Goal: Communication & Community: Answer question/provide support

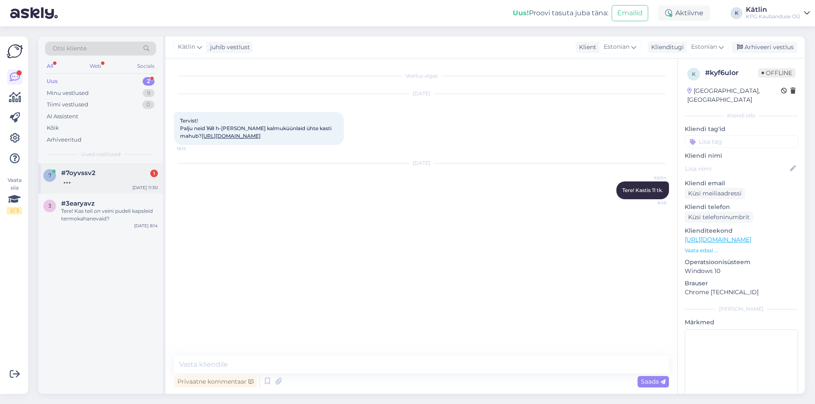
click at [134, 185] on div "7 #7oyvssv2 1 [DATE] 11:30" at bounding box center [100, 178] width 125 height 31
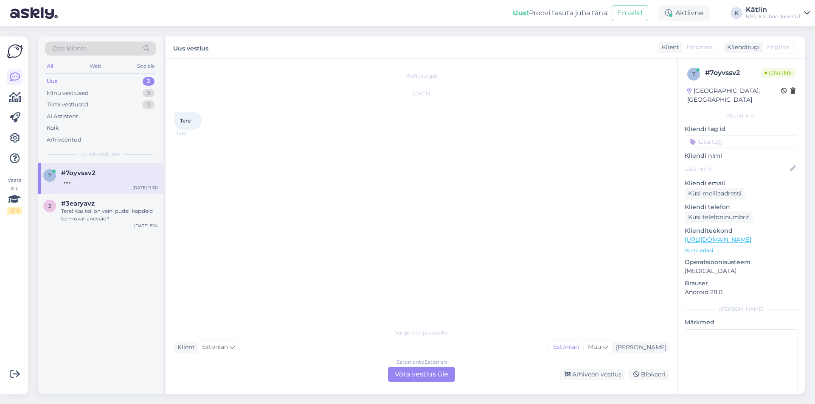
click at [421, 364] on div "Estonian to Estonian" at bounding box center [421, 363] width 50 height 8
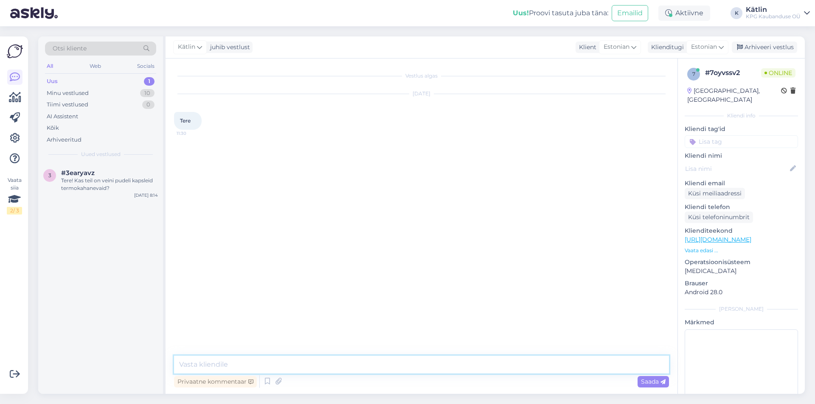
click at [410, 366] on textarea at bounding box center [421, 365] width 495 height 18
type textarea "Tere!"
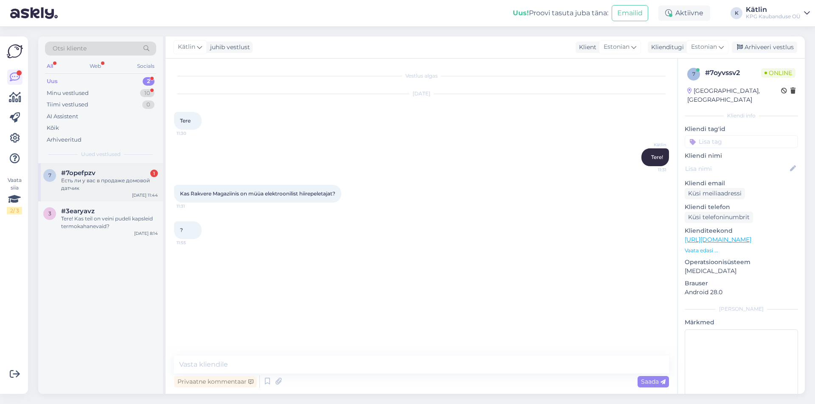
click at [139, 172] on div "#7opefpzv 1" at bounding box center [109, 173] width 97 height 8
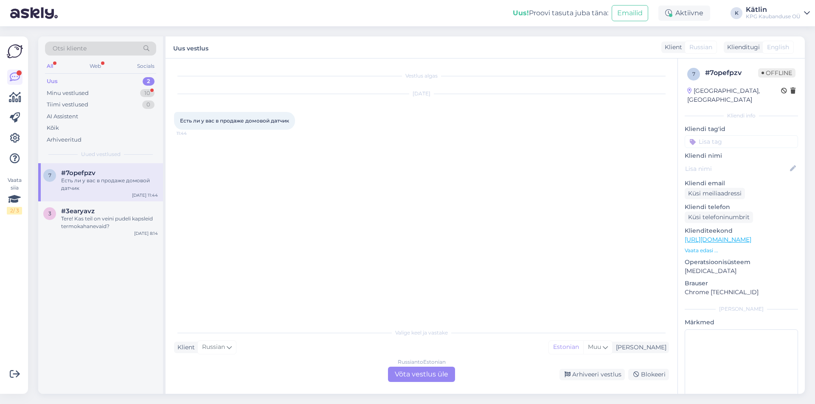
click at [437, 372] on div "Russian to Estonian Võta vestlus üle" at bounding box center [421, 374] width 67 height 15
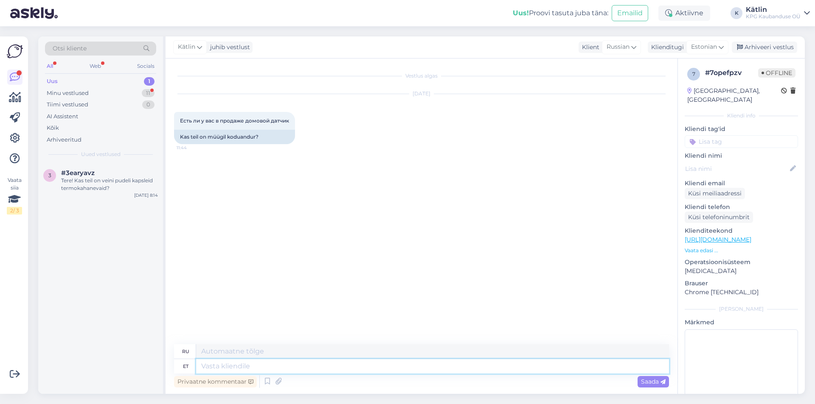
click at [251, 363] on textarea at bounding box center [432, 366] width 473 height 14
type textarea "Tere!"
type textarea "Привет!"
type textarea "Tere! Mis an"
type textarea "Привет! Что?"
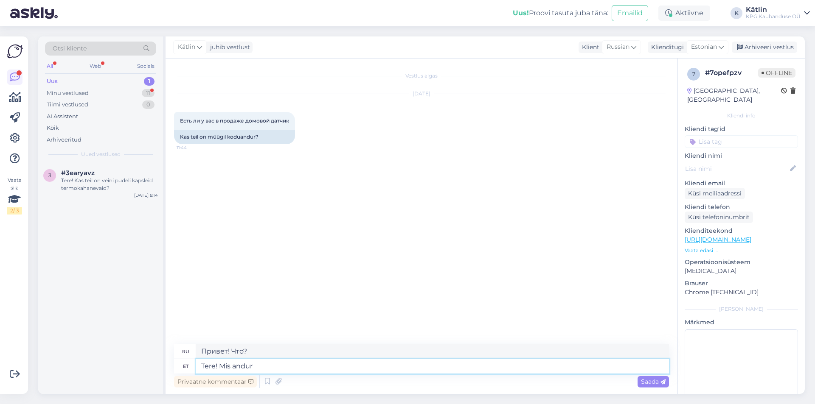
type textarea "Tere! Mis andur"
type textarea "Привет! Какой датчик?"
type textarea "Tere! Mis andur täpsemalt?"
type textarea "Здравствуйте! Какой именно датчик?"
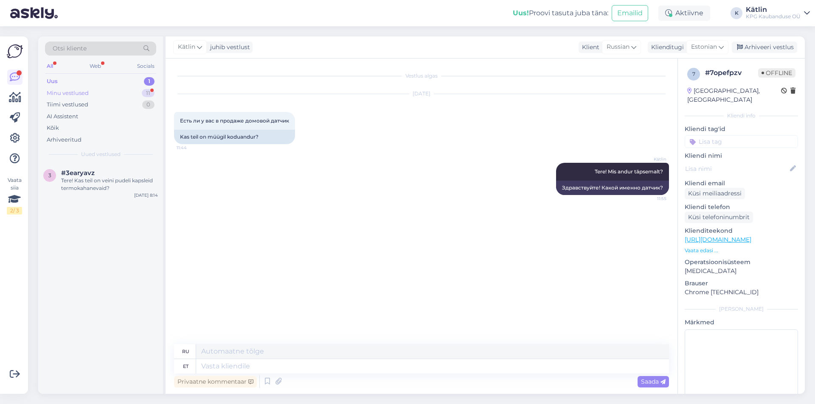
click at [103, 93] on div "Minu vestlused 11" at bounding box center [100, 93] width 111 height 12
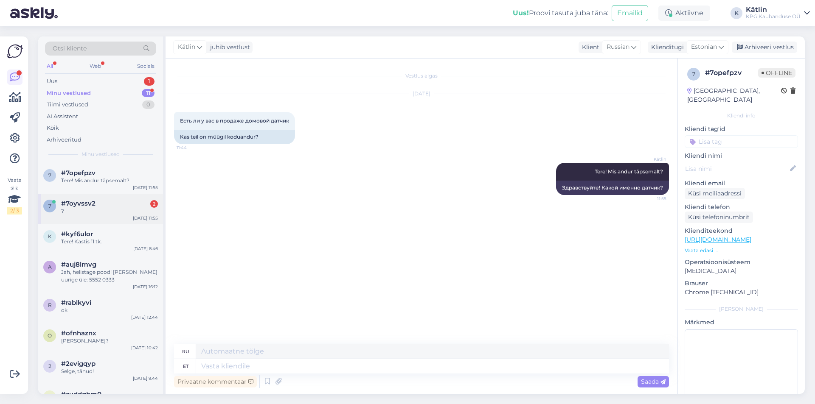
click at [98, 202] on div "#7oyvssv2 2" at bounding box center [109, 204] width 97 height 8
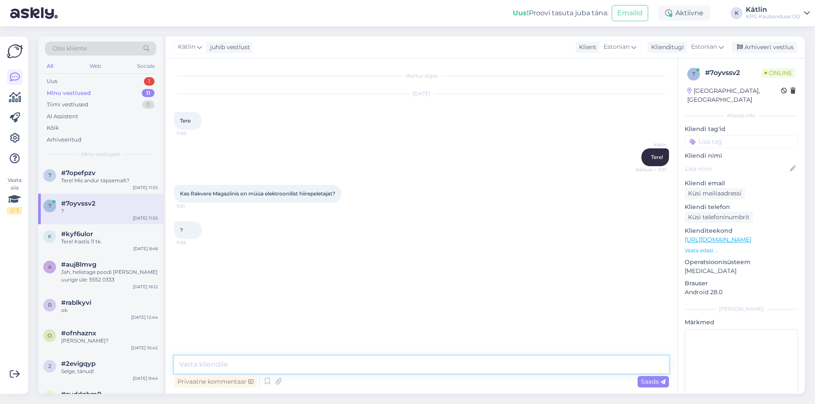
click at [227, 370] on textarea at bounding box center [421, 365] width 495 height 18
click at [725, 236] on link "[URL][DOMAIN_NAME]" at bounding box center [717, 240] width 67 height 8
click at [264, 360] on textarea at bounding box center [421, 365] width 495 height 18
paste textarea "5552 0518"
type textarea "Jah, peaks olema saadaval. Täpne info otse poest, kaupluse number on 5552 0518"
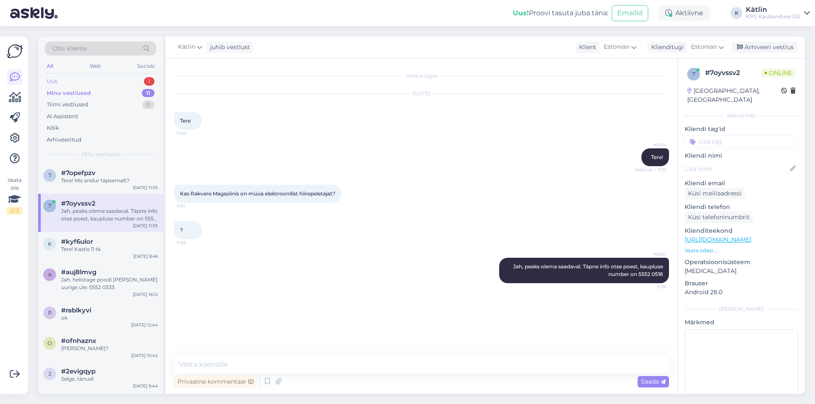
click at [103, 83] on div "Uus 1" at bounding box center [100, 82] width 111 height 12
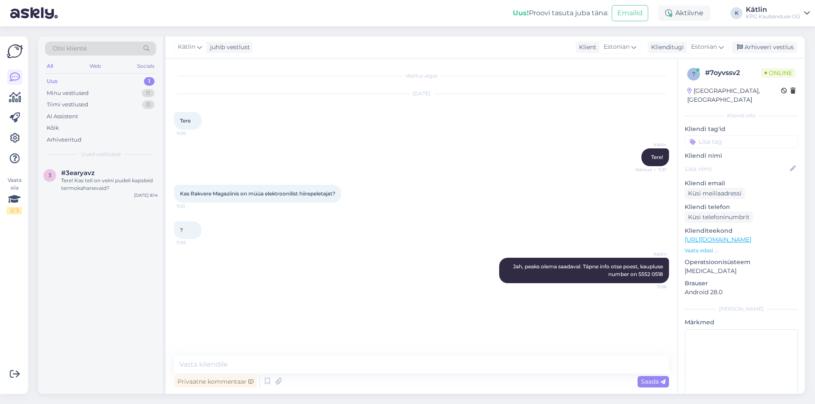
click at [64, 83] on div "Uus 1" at bounding box center [100, 82] width 111 height 12
click at [219, 363] on textarea at bounding box center [421, 365] width 495 height 18
click at [78, 92] on div "Minu vestlused" at bounding box center [68, 93] width 42 height 8
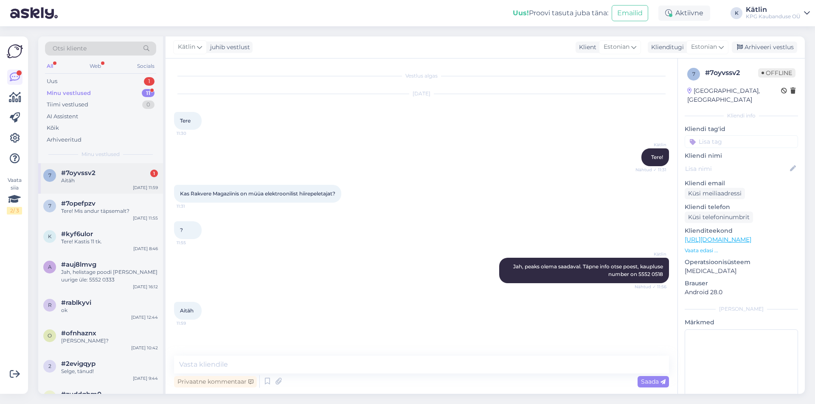
click at [79, 169] on div "7 #7oyvssv2 1 Aitäh [DATE] 11:59" at bounding box center [100, 178] width 125 height 31
click at [669, 15] on icon at bounding box center [668, 13] width 7 height 7
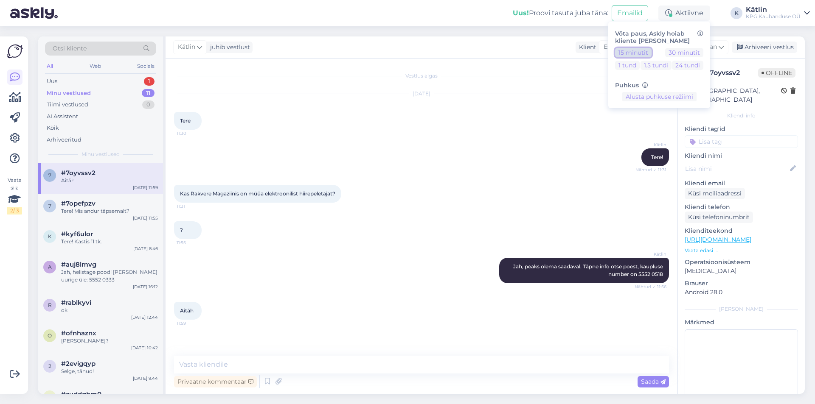
click at [639, 50] on button "15 minutit" at bounding box center [633, 52] width 36 height 9
click at [689, 53] on button "30 minutit" at bounding box center [684, 52] width 38 height 9
